Goal: Navigation & Orientation: Find specific page/section

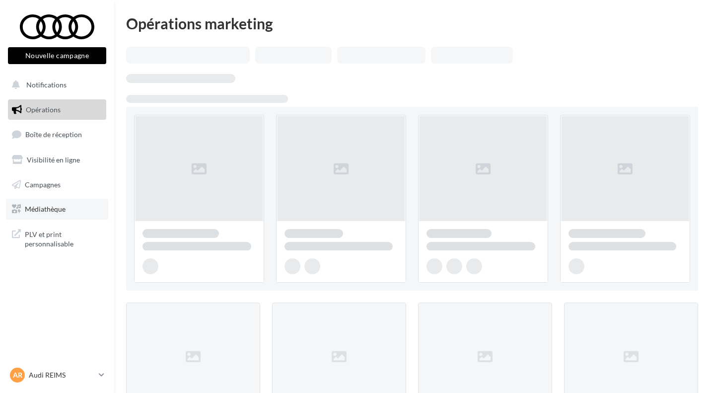
click at [57, 211] on span "Médiathèque" at bounding box center [45, 208] width 41 height 8
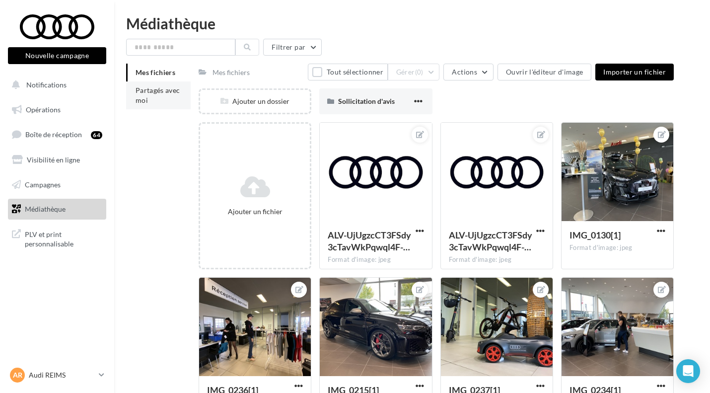
click at [163, 91] on span "Partagés avec moi" at bounding box center [157, 95] width 45 height 18
